Goal: Ask a question

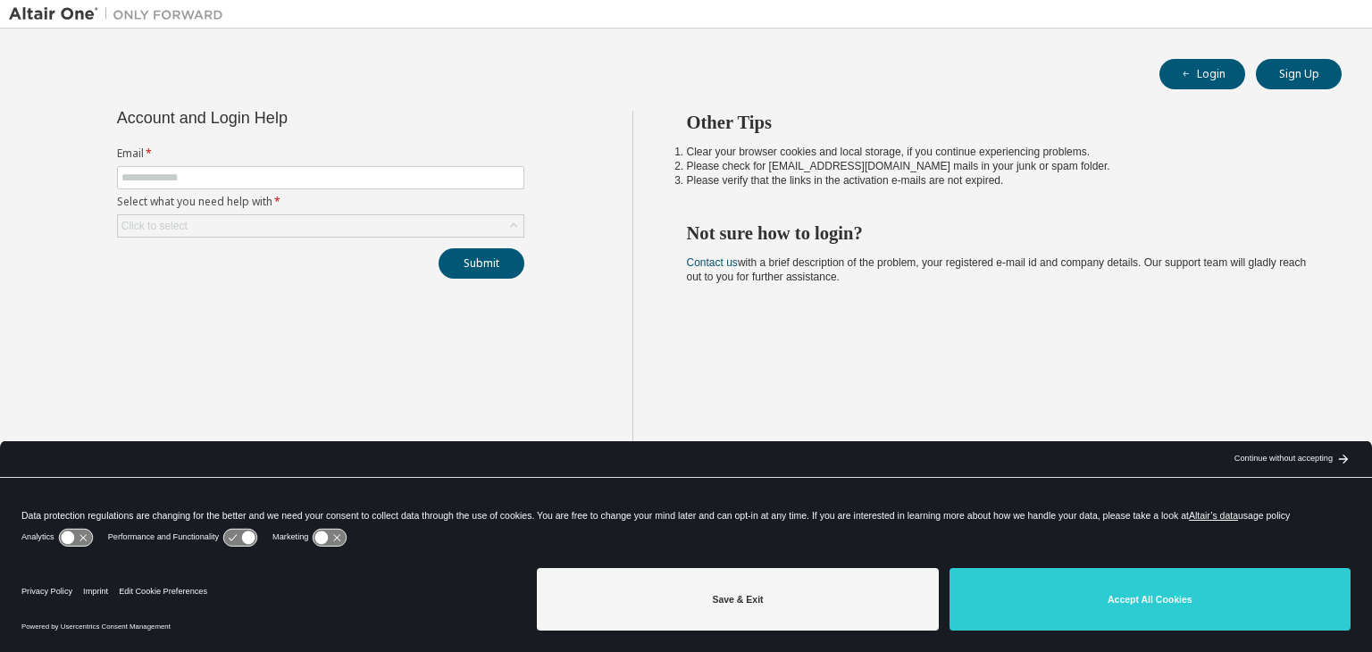
click at [326, 79] on div "Login Sign Up" at bounding box center [685, 74] width 1311 height 30
click at [293, 175] on input "text" at bounding box center [320, 178] width 398 height 14
click at [172, 167] on span at bounding box center [320, 177] width 407 height 23
click at [179, 182] on input "text" at bounding box center [320, 178] width 398 height 14
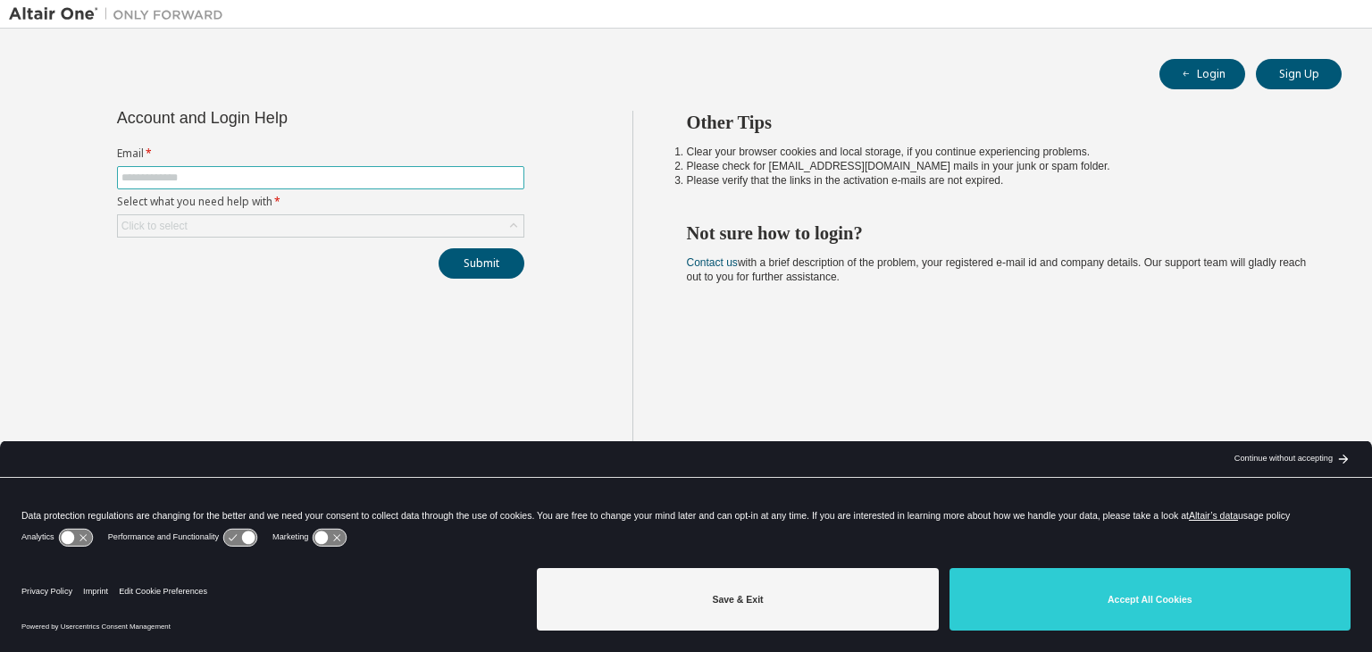
type input "*"
type input "**********"
click at [448, 239] on div "**********" at bounding box center [320, 195] width 429 height 168
click at [454, 235] on div "Click to select" at bounding box center [321, 225] width 406 height 21
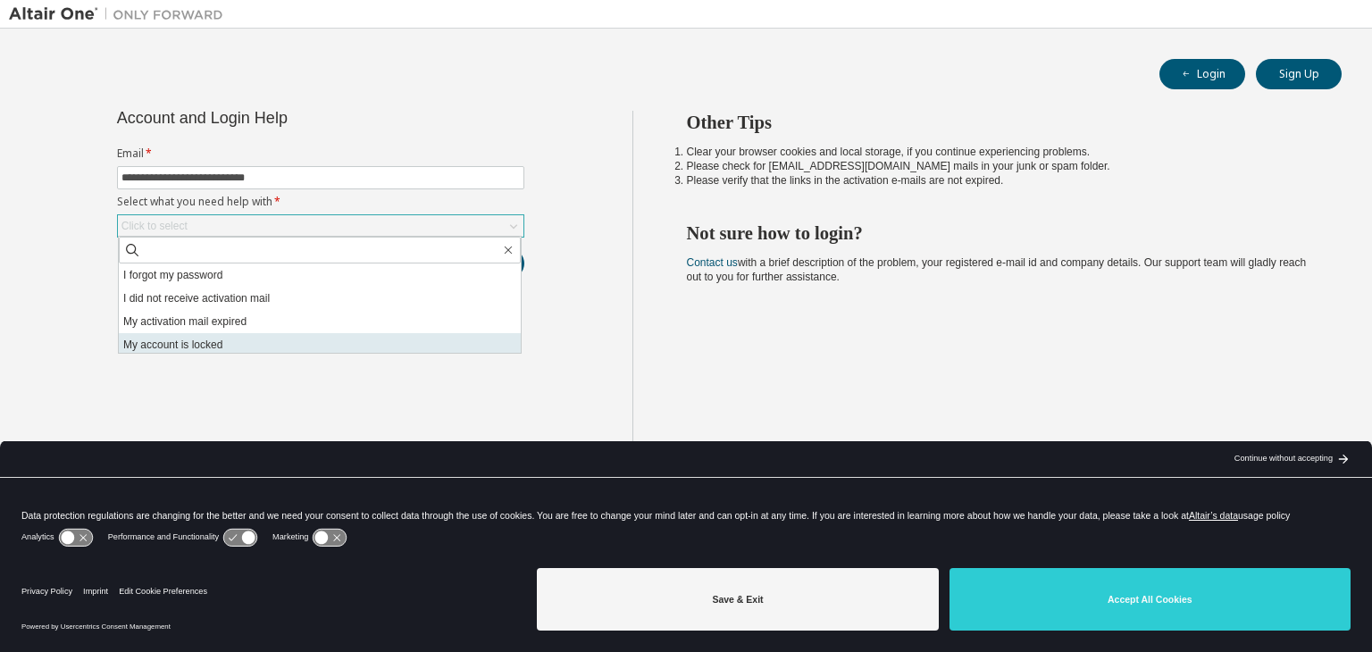
click at [442, 341] on li "My account is locked" at bounding box center [320, 344] width 402 height 23
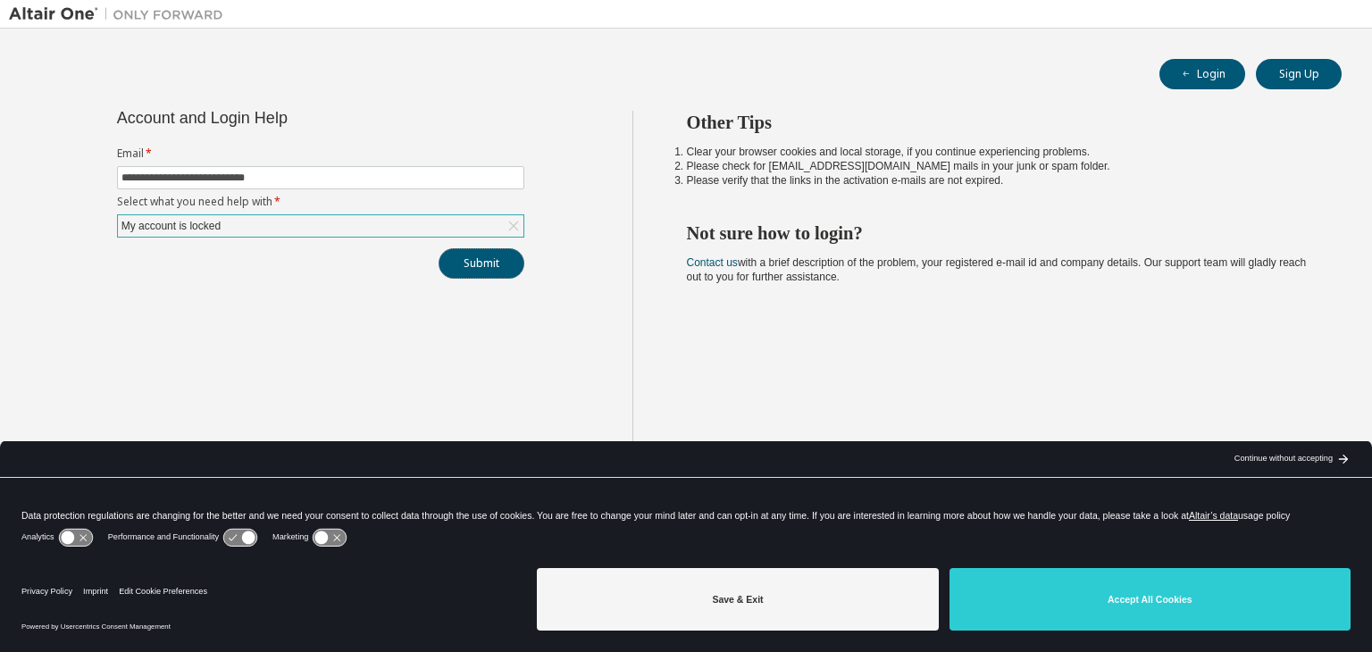
click at [468, 263] on button "Submit" at bounding box center [482, 263] width 86 height 30
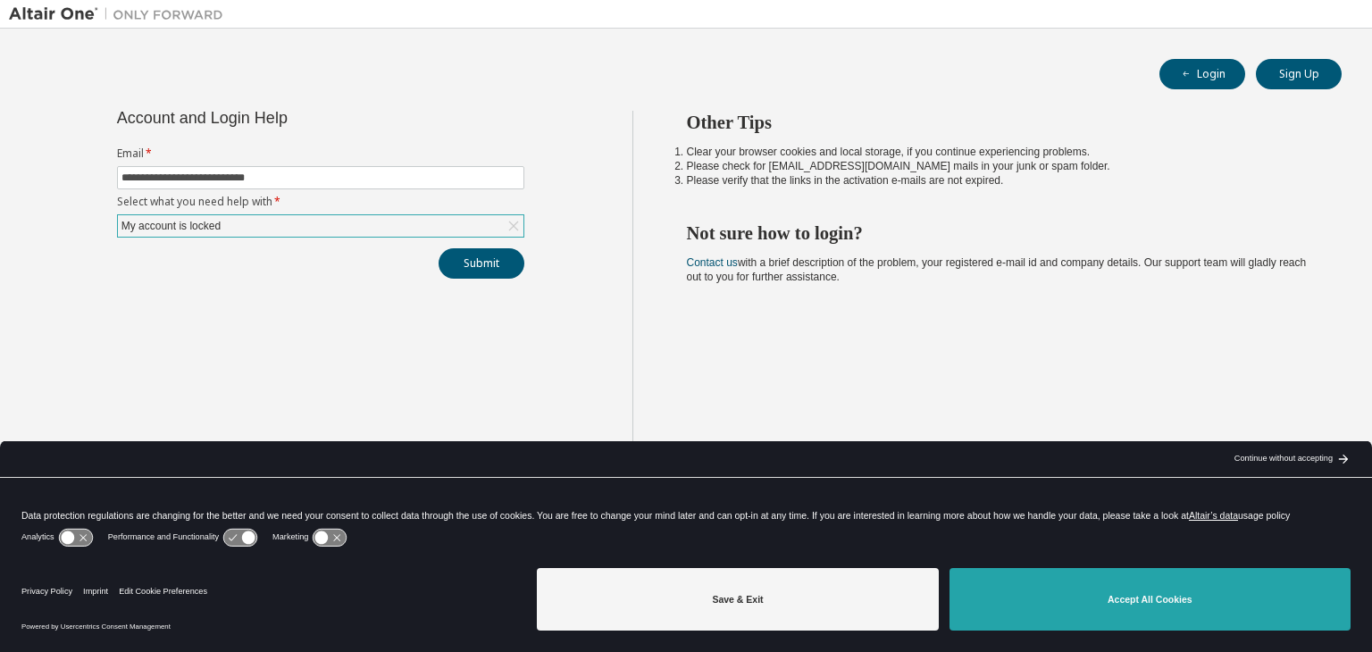
click at [1233, 619] on button "Accept All Cookies" at bounding box center [1150, 599] width 401 height 63
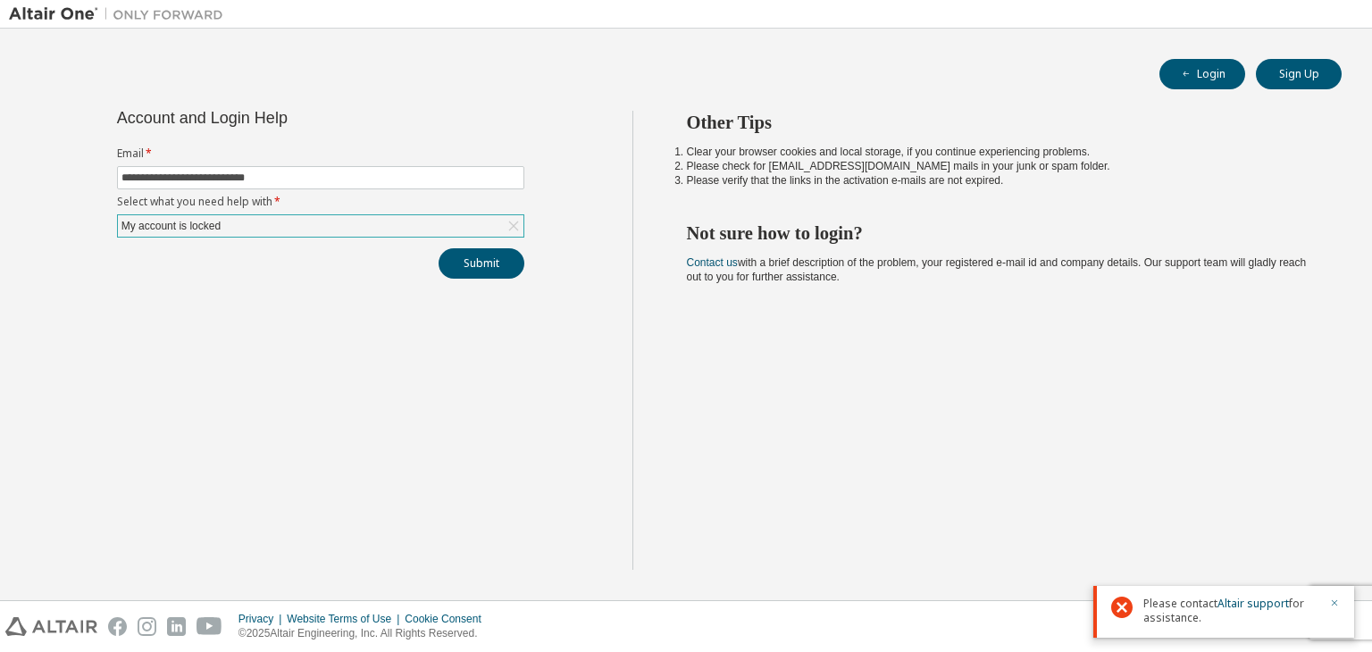
click at [1334, 601] on icon "button" at bounding box center [1334, 603] width 11 height 11
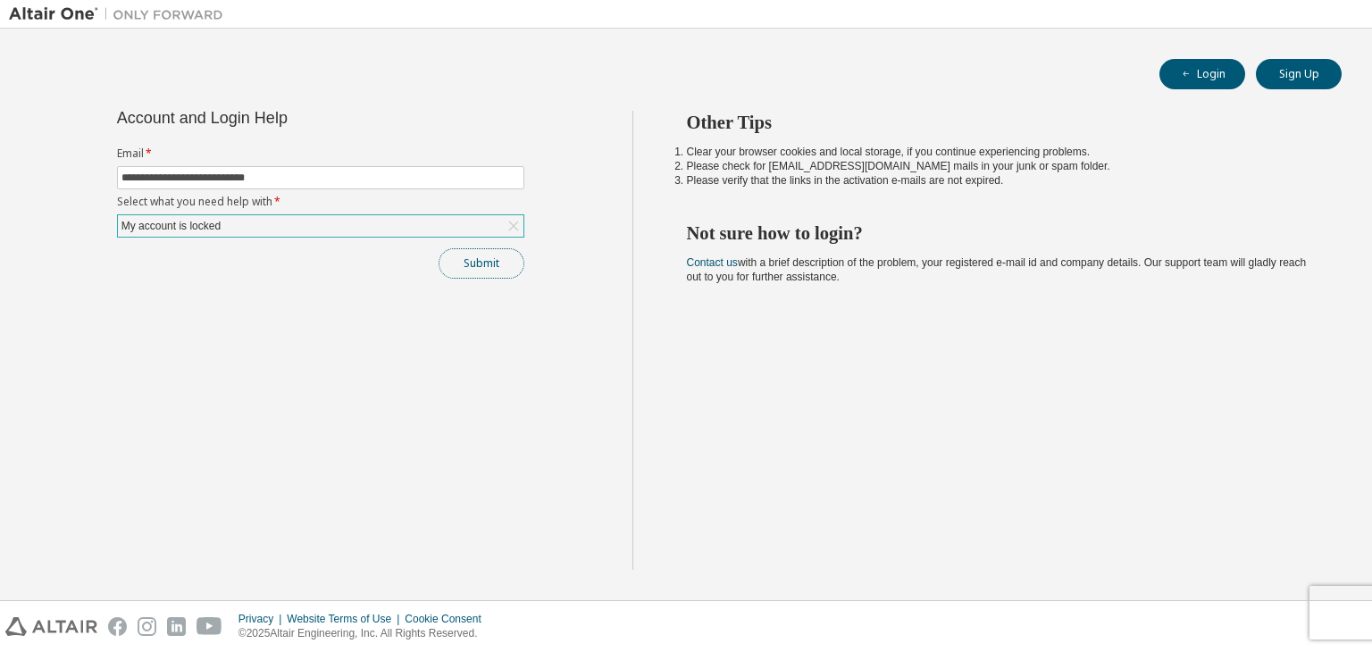
click at [494, 262] on button "Submit" at bounding box center [482, 263] width 86 height 30
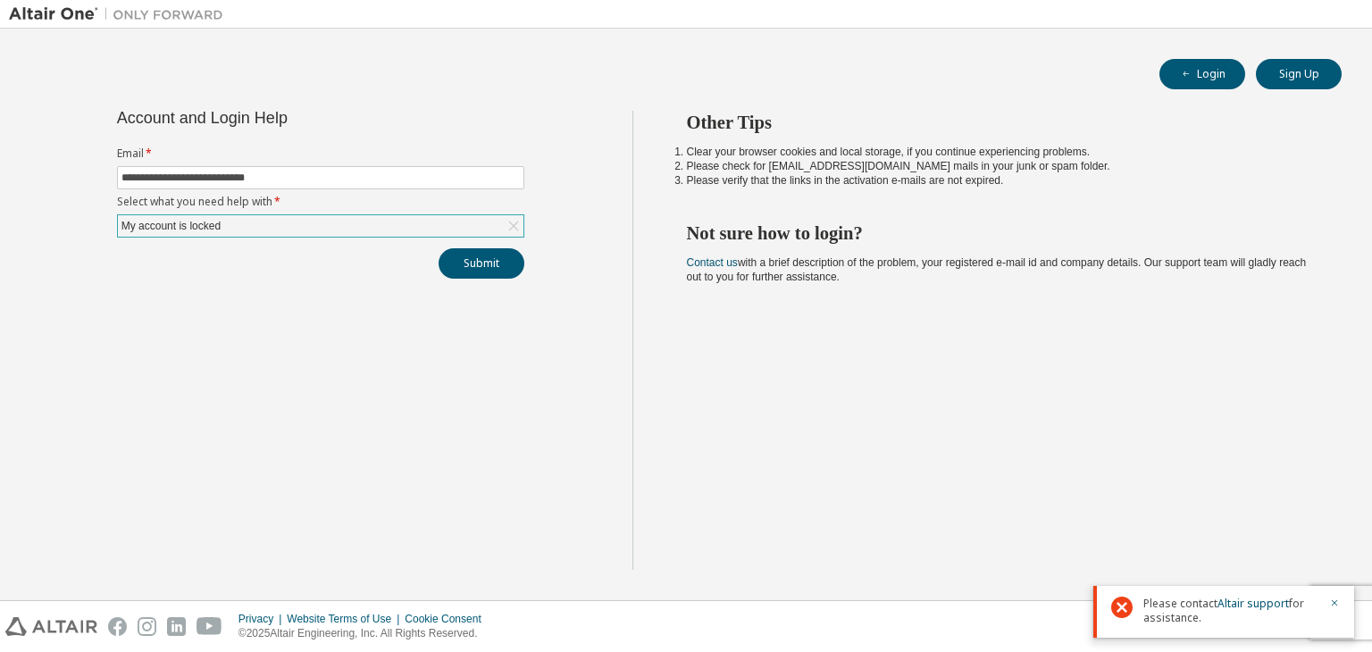
click at [1282, 625] on div at bounding box center [1230, 626] width 175 height 2
click at [1113, 614] on icon at bounding box center [1121, 607] width 21 height 21
click at [1335, 599] on icon "button" at bounding box center [1334, 603] width 11 height 11
